Goal: Transaction & Acquisition: Purchase product/service

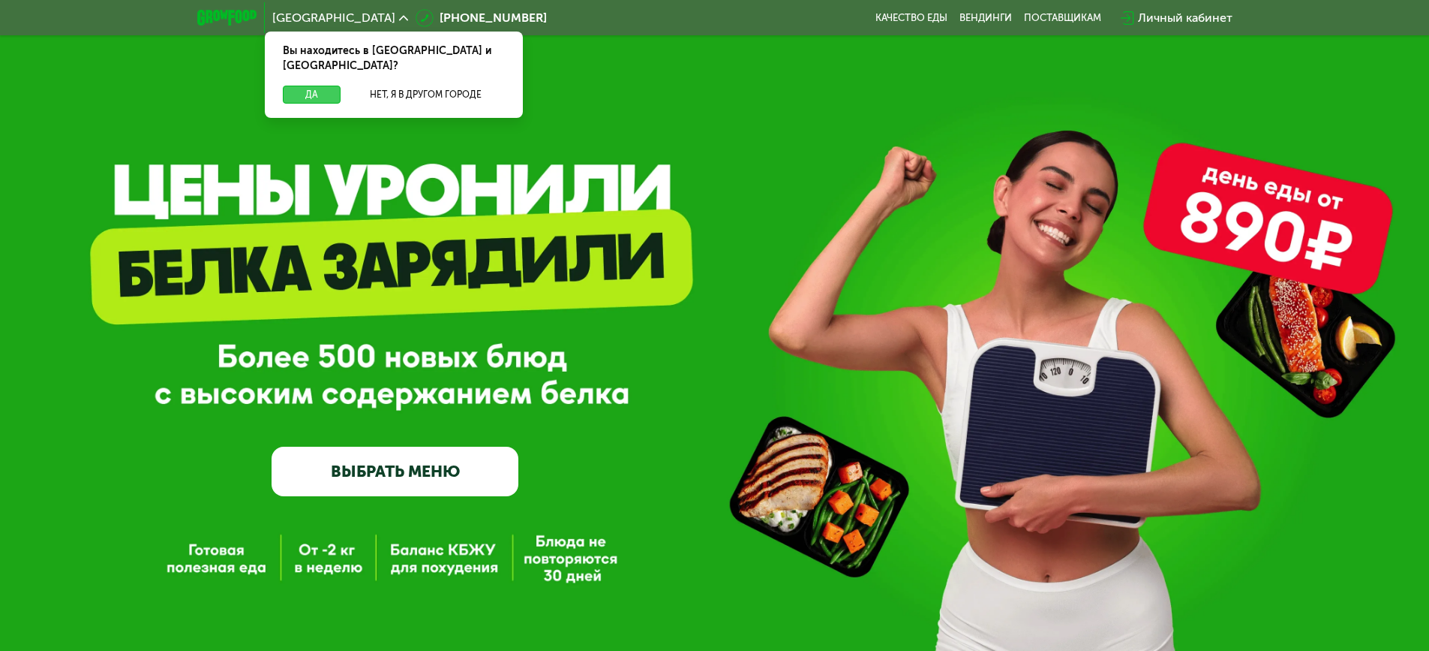
click at [316, 86] on button "Да" at bounding box center [312, 95] width 58 height 18
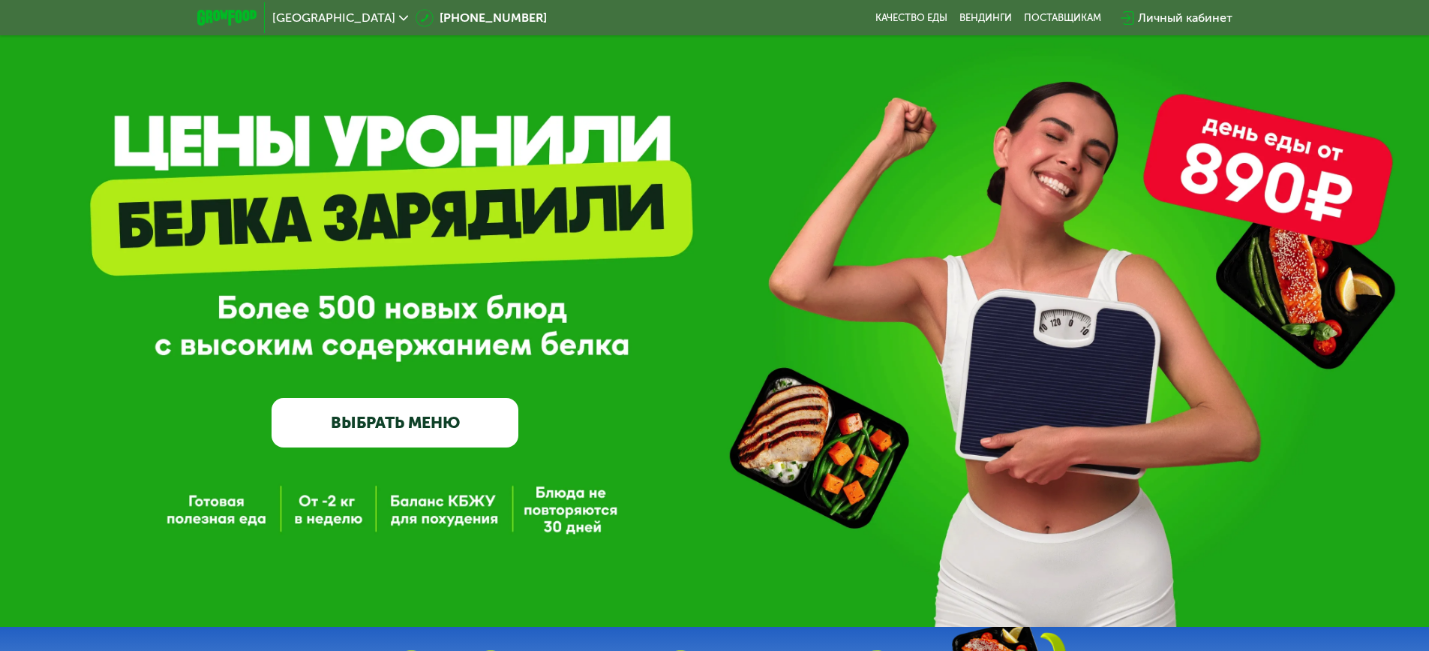
scroll to position [75, 0]
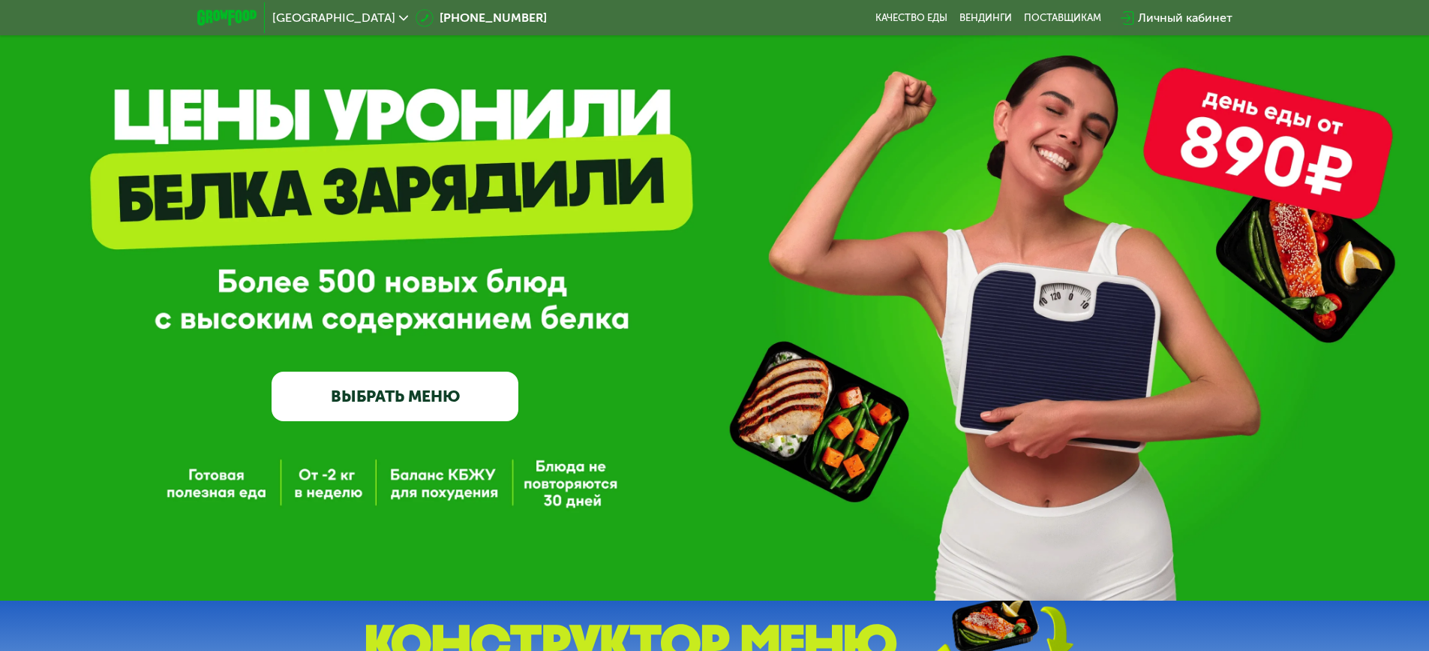
click at [385, 400] on link "ВЫБРАТЬ МЕНЮ" at bounding box center [395, 396] width 247 height 50
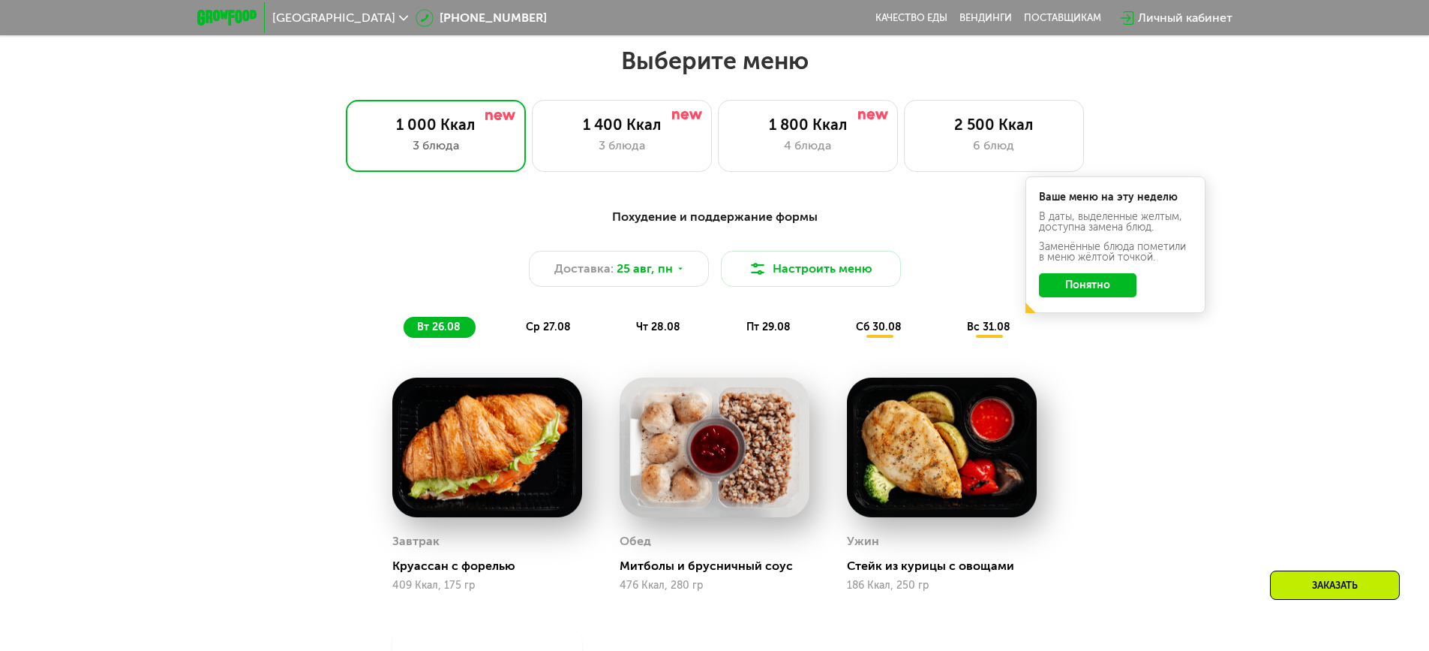
scroll to position [810, 0]
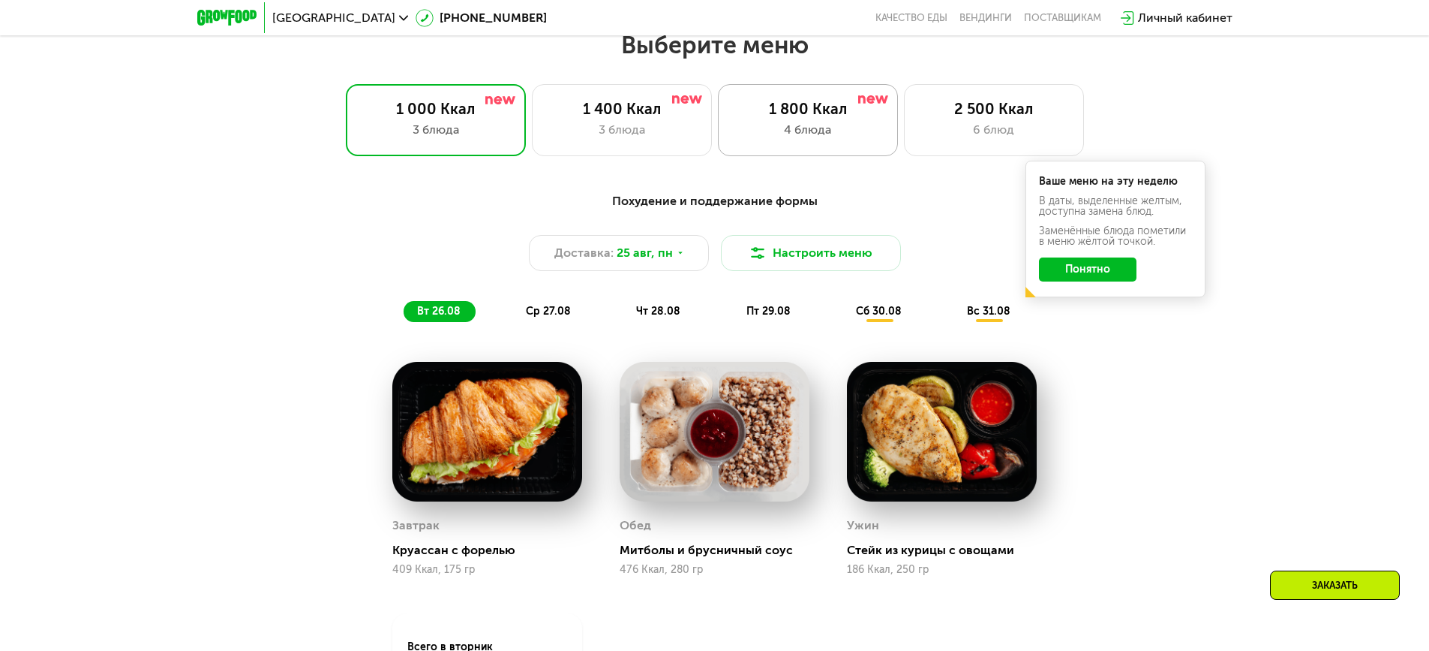
click at [749, 132] on div "4 блюда" at bounding box center [808, 130] width 149 height 18
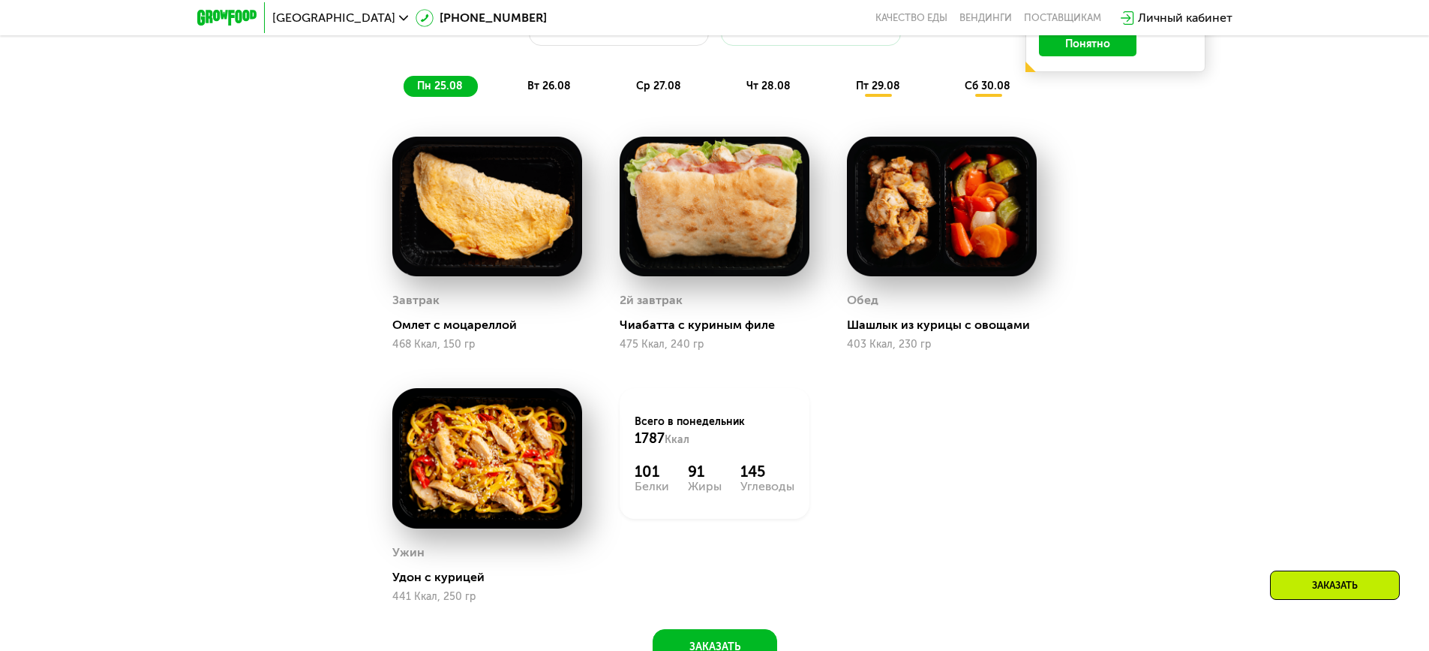
scroll to position [1110, 0]
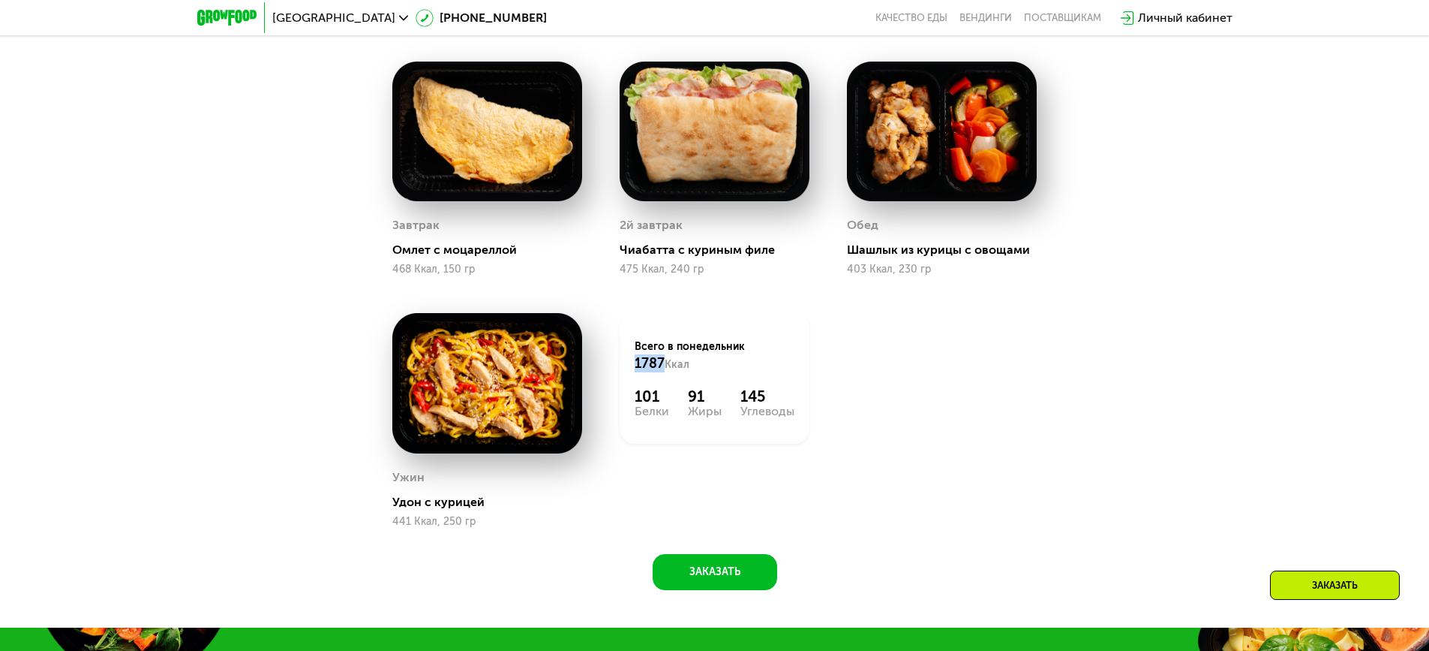
drag, startPoint x: 639, startPoint y: 365, endPoint x: 664, endPoint y: 367, distance: 25.6
click at [664, 368] on div "Всего в [DATE] 1787 Ккал" at bounding box center [715, 355] width 160 height 33
drag, startPoint x: 645, startPoint y: 395, endPoint x: 657, endPoint y: 393, distance: 12.1
click at [657, 393] on div "Всего в [DATE] 1787 Ккал 101 Белки 91 Жиры 145 Углеводы" at bounding box center [715, 378] width 190 height 131
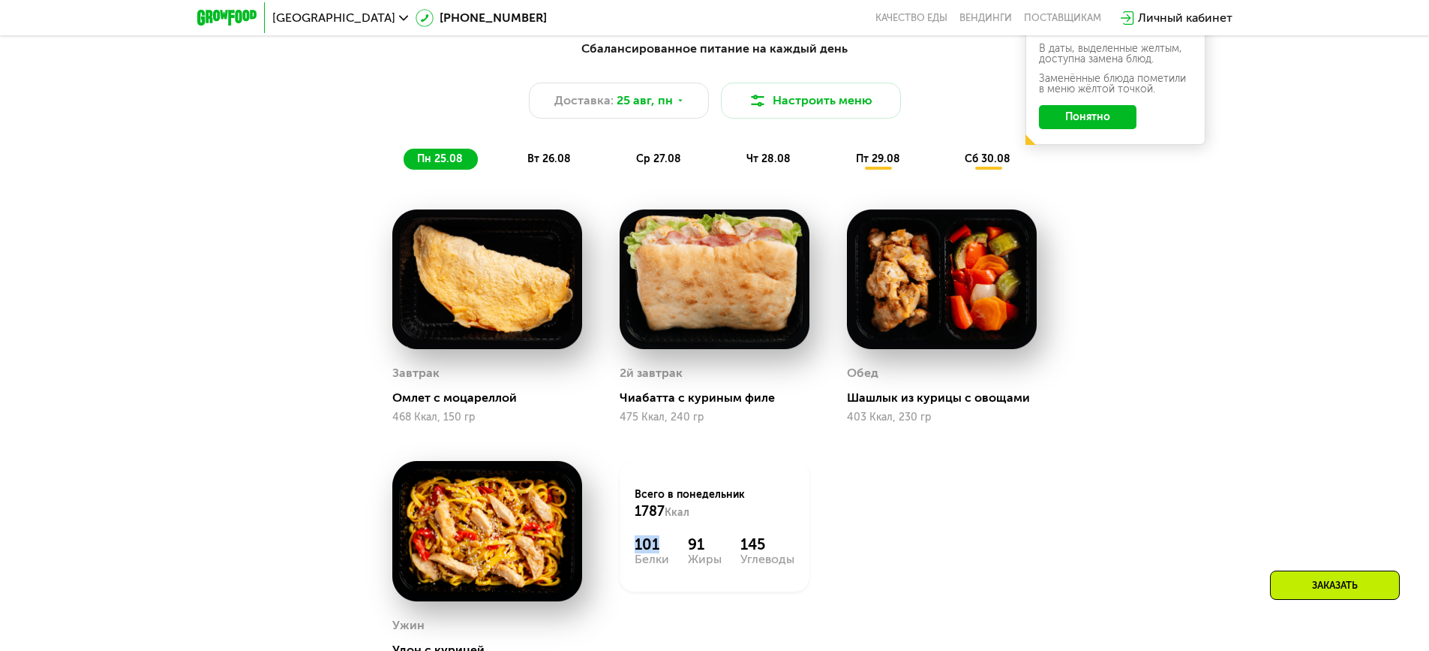
scroll to position [960, 0]
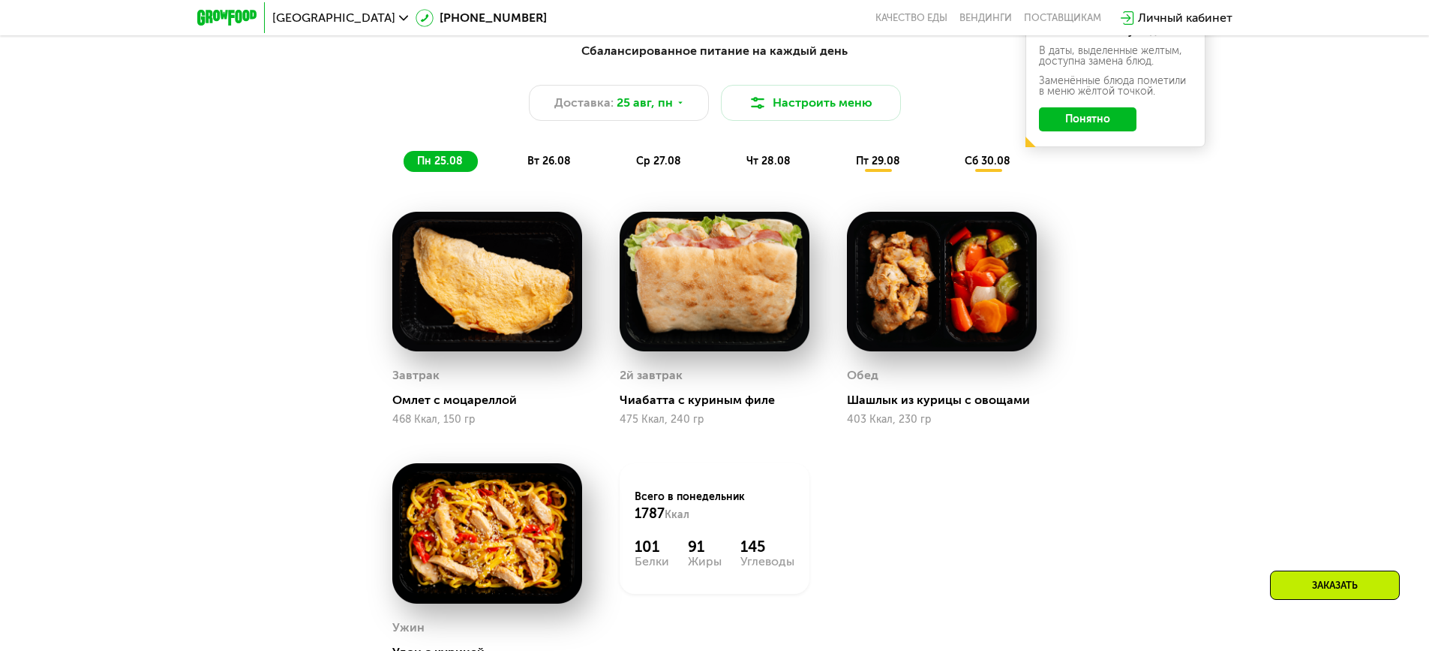
click at [623, 158] on div "вт 26.08" at bounding box center [660, 161] width 74 height 21
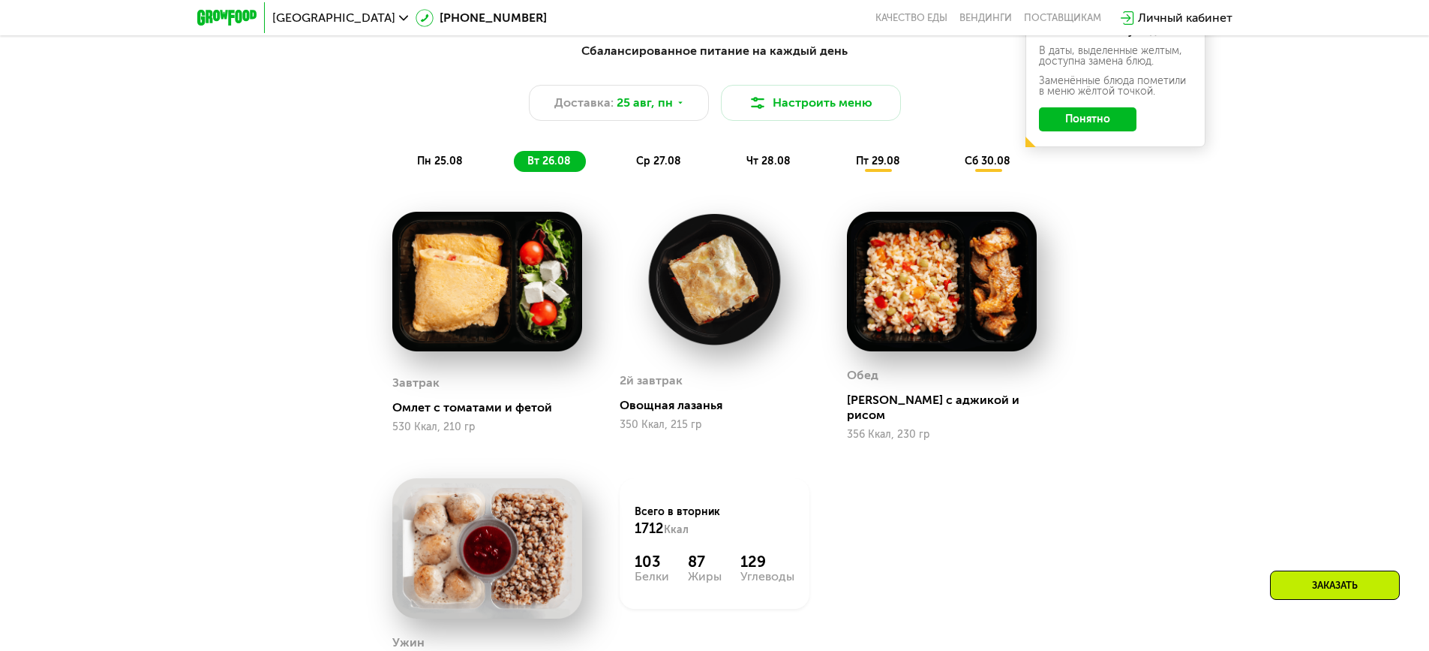
click at [733, 156] on div "ср 27.08" at bounding box center [769, 161] width 73 height 21
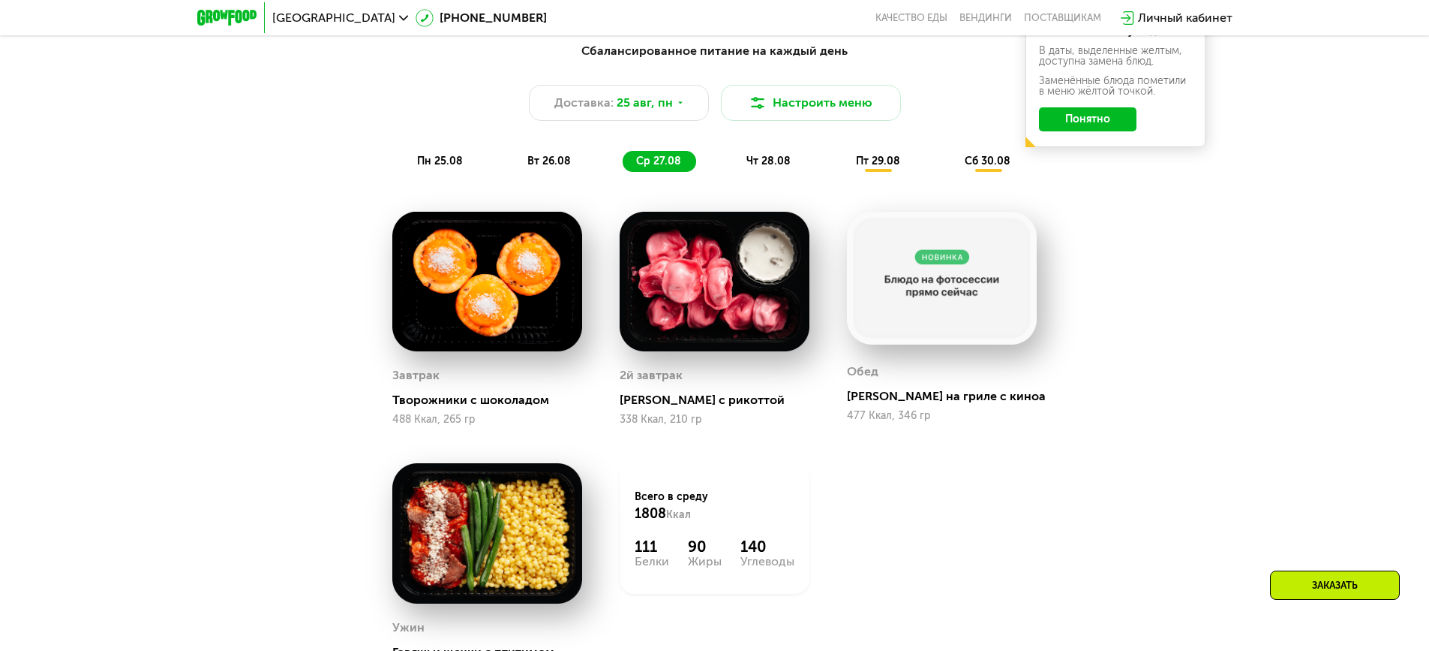
click at [843, 172] on div "чт 28.08" at bounding box center [879, 161] width 73 height 21
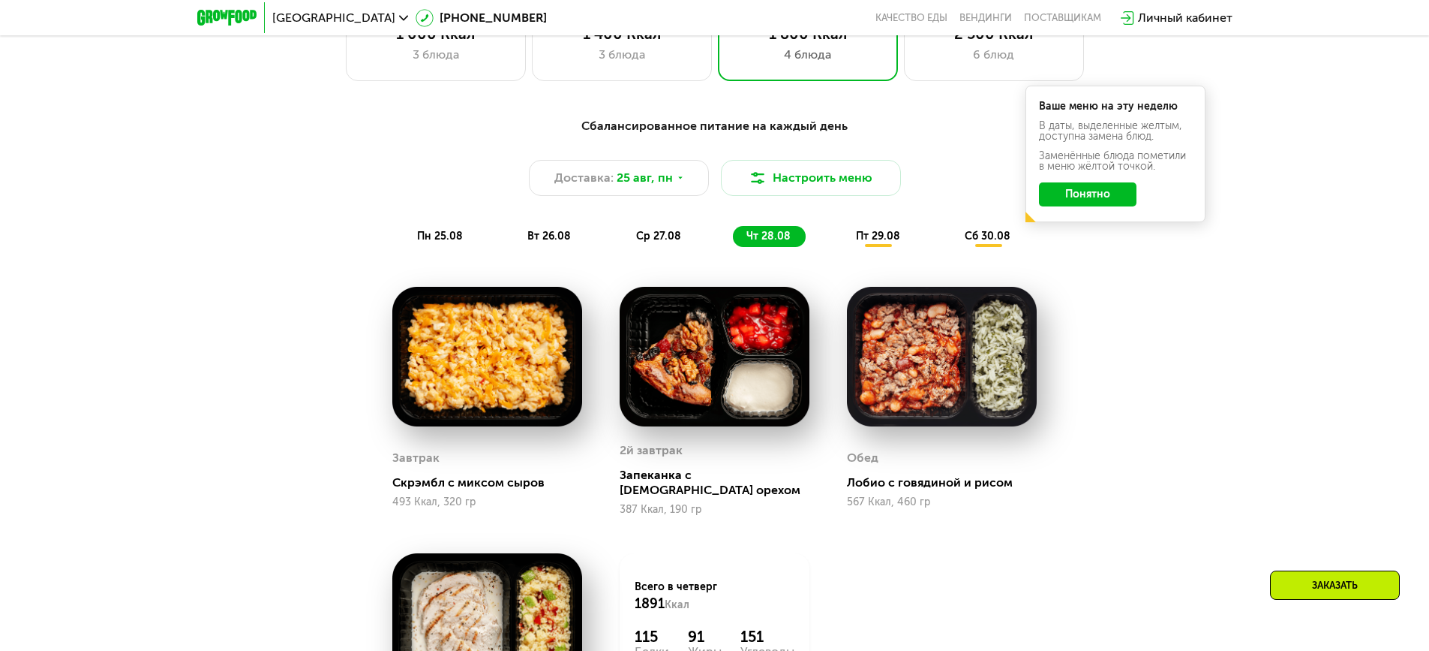
scroll to position [810, 0]
